Goal: Task Accomplishment & Management: Use online tool/utility

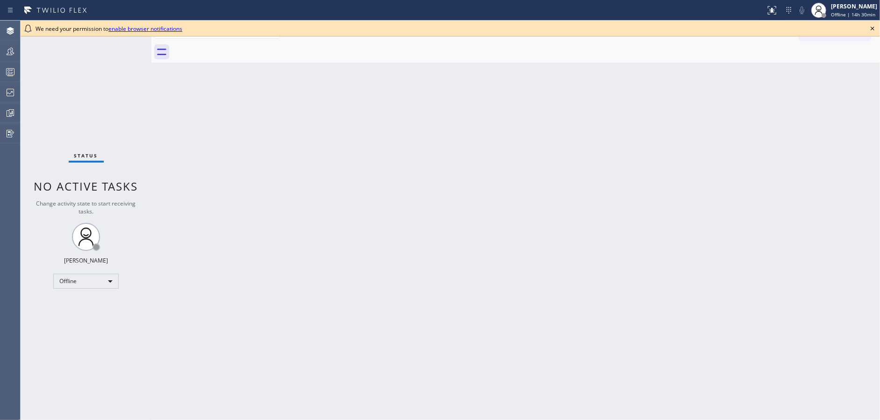
click at [871, 29] on icon at bounding box center [872, 28] width 11 height 11
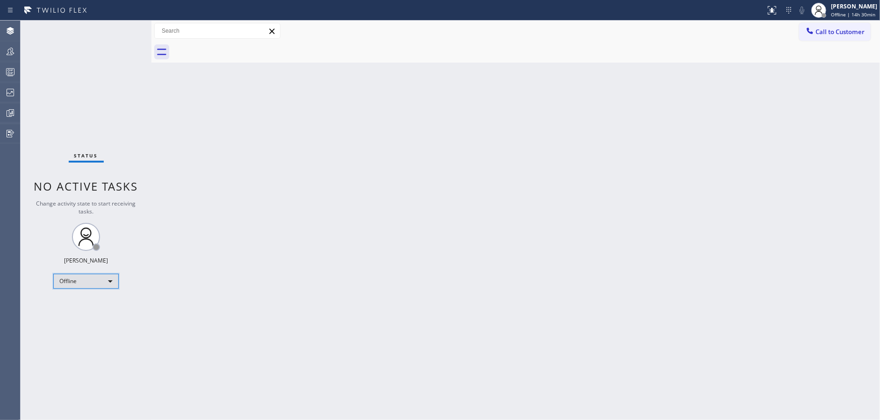
click at [76, 284] on div "Offline" at bounding box center [85, 281] width 65 height 15
click at [80, 303] on li "Available" at bounding box center [86, 304] width 64 height 11
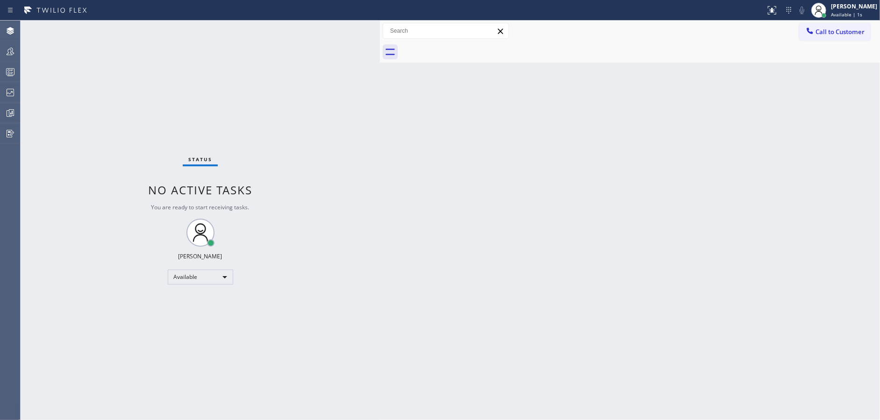
drag, startPoint x: 151, startPoint y: 24, endPoint x: 380, endPoint y: 33, distance: 228.6
click at [380, 33] on div at bounding box center [380, 220] width 0 height 399
click at [195, 275] on div "Available" at bounding box center [200, 277] width 65 height 15
click at [206, 313] on li "Unavailable" at bounding box center [200, 312] width 64 height 11
click at [1, 66] on div at bounding box center [10, 71] width 21 height 11
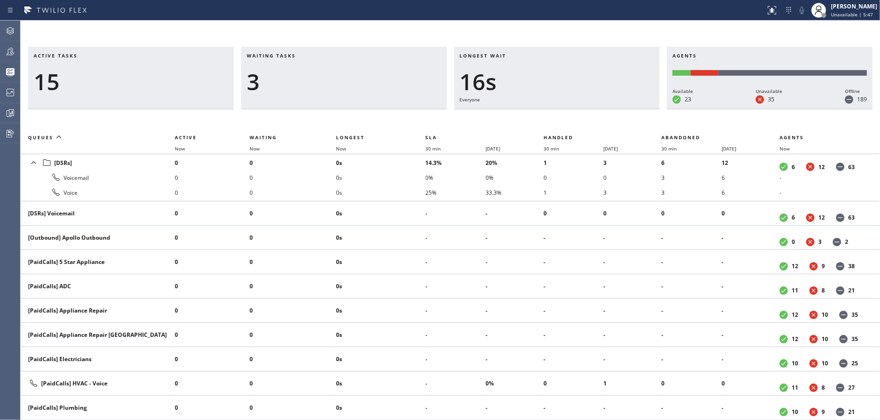
click at [299, 38] on div "Active tasks 15 Waiting tasks 3 Longest wait 16s Everyone Agents Available 23 U…" at bounding box center [450, 220] width 859 height 399
click at [286, 82] on div "4" at bounding box center [344, 81] width 194 height 27
click at [329, 61] on h3 "Waiting tasks" at bounding box center [344, 59] width 194 height 14
click at [286, 88] on div "2" at bounding box center [344, 81] width 194 height 27
click at [288, 73] on div "7" at bounding box center [344, 81] width 194 height 27
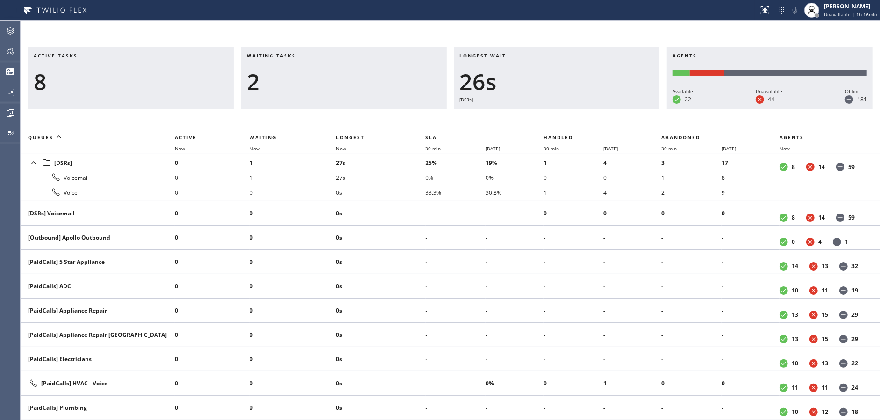
drag, startPoint x: 299, startPoint y: 93, endPoint x: 299, endPoint y: 66, distance: 27.6
click at [299, 93] on div "2" at bounding box center [344, 81] width 194 height 27
click at [8, 96] on icon at bounding box center [10, 92] width 11 height 11
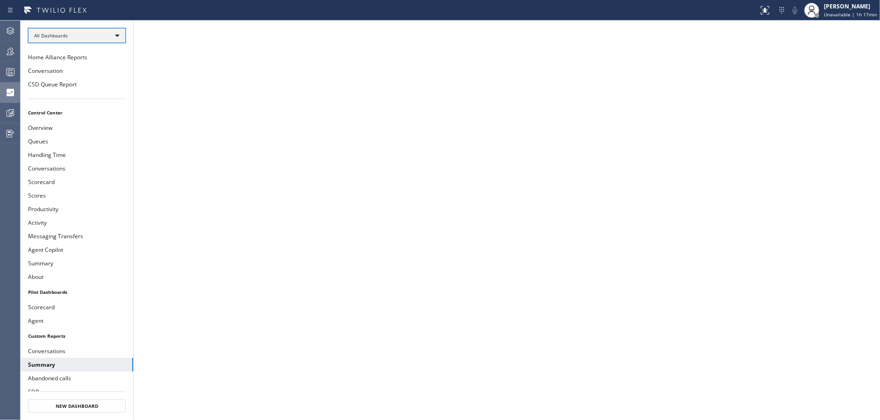
click at [79, 37] on div "All Dashboards" at bounding box center [77, 35] width 98 height 15
click at [90, 95] on li "Custom Reports" at bounding box center [76, 95] width 96 height 11
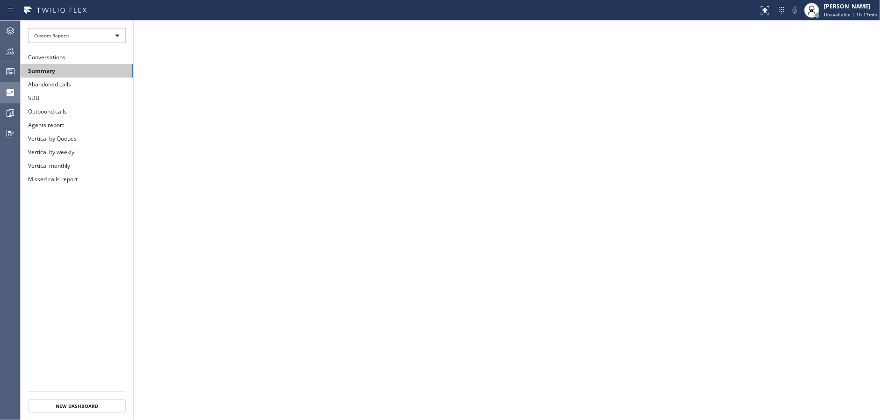
click at [88, 72] on button "Summary" at bounding box center [77, 71] width 113 height 14
click at [12, 73] on icon at bounding box center [10, 73] width 5 height 6
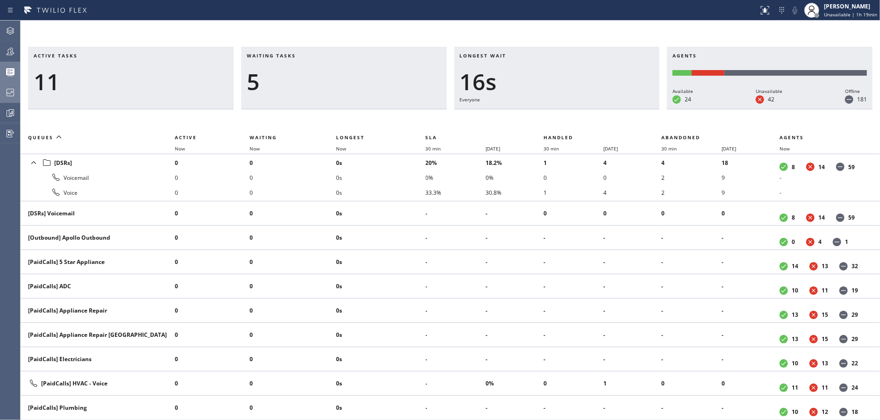
click at [292, 78] on div "5" at bounding box center [344, 81] width 194 height 27
click at [333, 77] on div "2" at bounding box center [344, 81] width 194 height 27
click at [313, 62] on h3 "Waiting tasks" at bounding box center [344, 59] width 194 height 14
click at [11, 50] on icon at bounding box center [10, 51] width 11 height 11
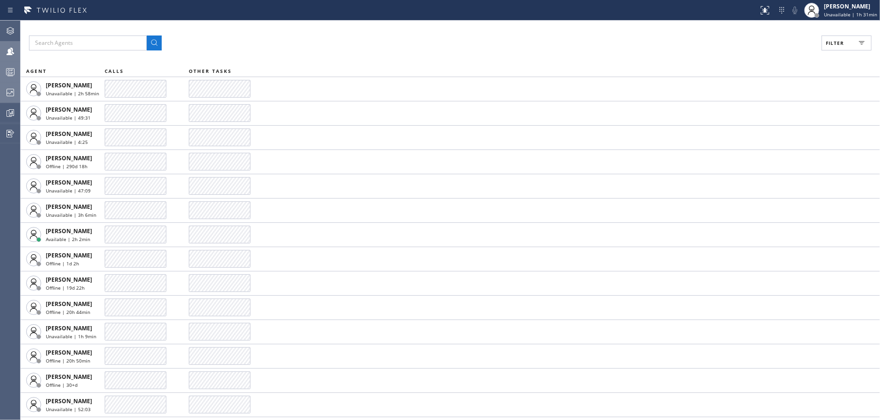
click at [840, 49] on button "Filter" at bounding box center [846, 43] width 50 height 15
click at [745, 108] on input "Available" at bounding box center [743, 110] width 11 height 11
checkbox input "true"
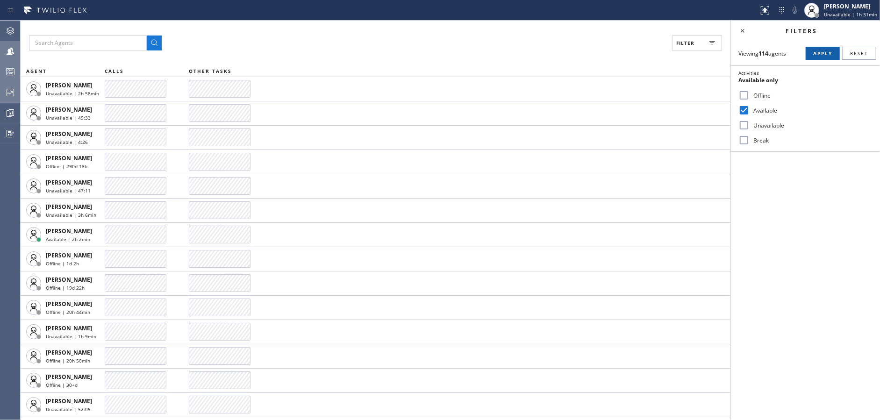
drag, startPoint x: 828, startPoint y: 52, endPoint x: 746, endPoint y: 31, distance: 84.7
click at [828, 51] on span "Apply" at bounding box center [822, 53] width 19 height 7
click at [744, 30] on icon at bounding box center [742, 30] width 11 height 11
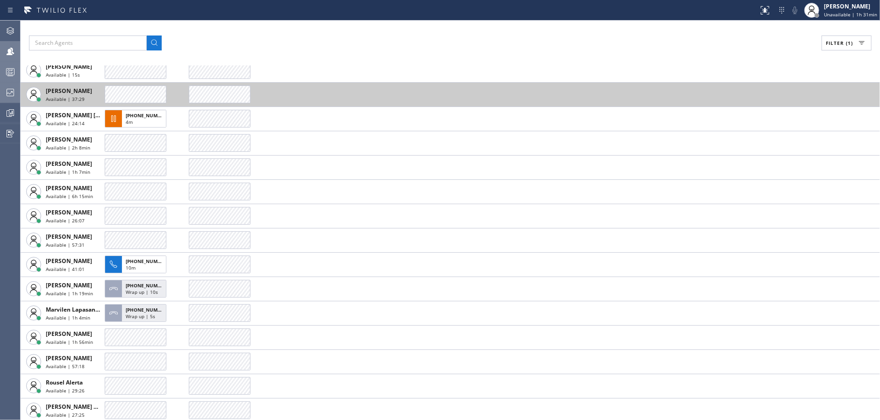
scroll to position [166, 0]
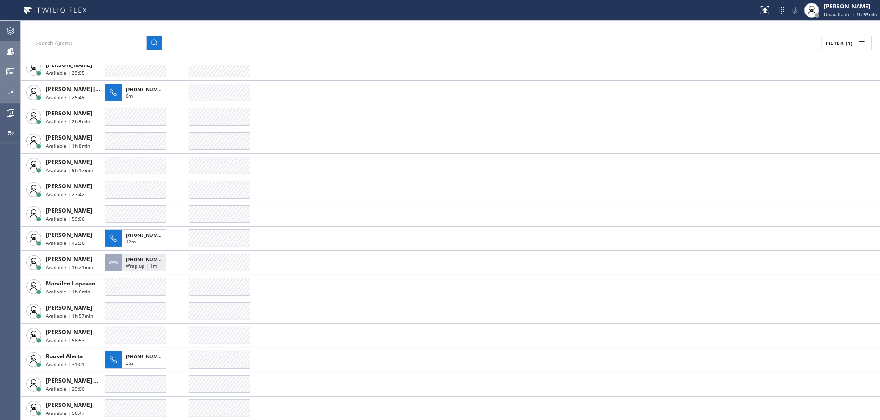
click at [322, 29] on div "Filter (1) AGENT CALLS OTHER TASKS [PERSON_NAME] Available | 2h 3min Christian …" at bounding box center [450, 220] width 859 height 399
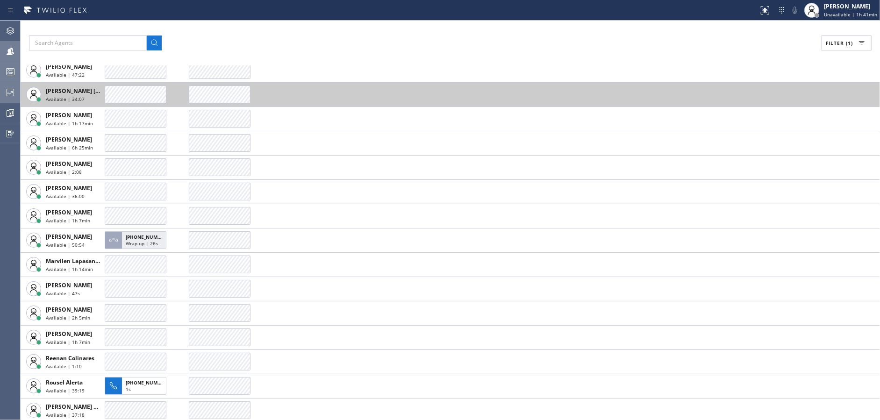
scroll to position [191, 0]
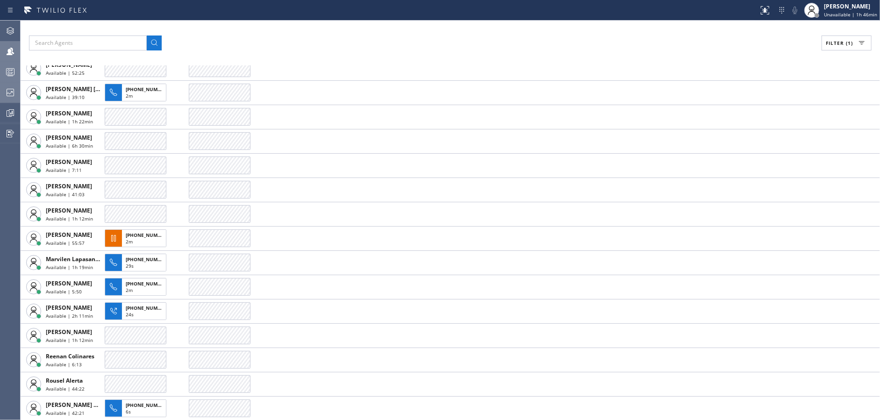
click at [285, 30] on div "Filter (1) AGENT CALLS OTHER TASKS [PERSON_NAME] Available | 2h 17min Christian…" at bounding box center [450, 220] width 859 height 399
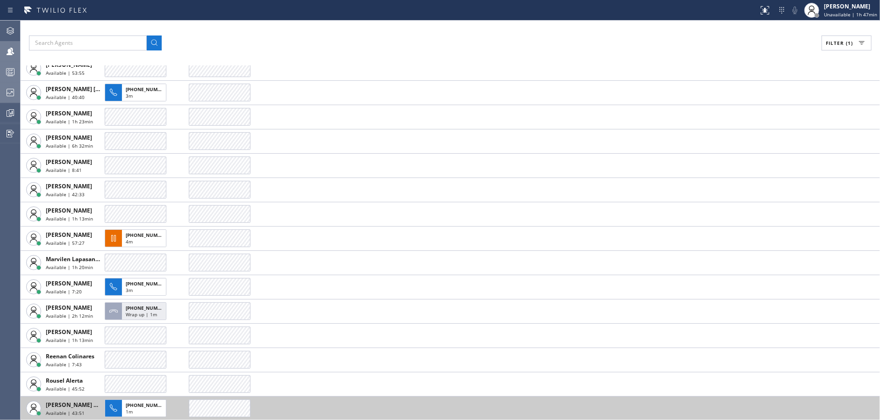
scroll to position [142, 0]
